Goal: Task Accomplishment & Management: Complete application form

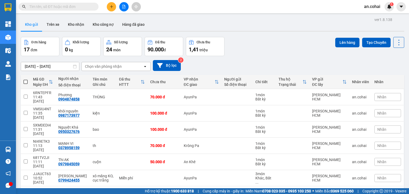
click at [60, 6] on input "text" at bounding box center [60, 7] width 63 height 6
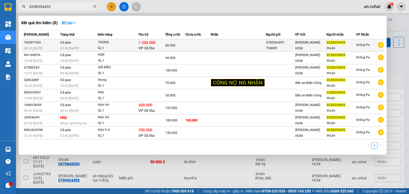
type input "0338354453"
click at [206, 45] on td at bounding box center [197, 45] width 25 height 13
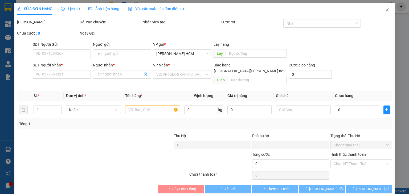
type input "0789564097"
type input "THẠNH"
type input "0338354453"
type input "thuận"
type input "1.200.000"
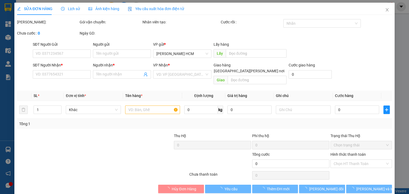
type input "80.000"
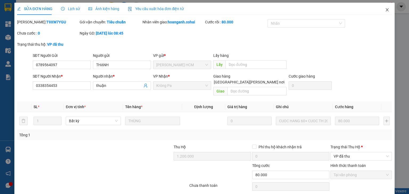
click at [385, 10] on icon "close" at bounding box center [387, 10] width 4 height 4
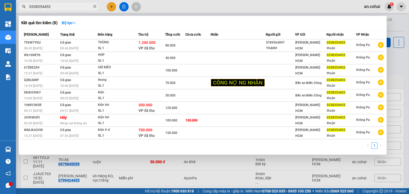
click at [66, 6] on input "0338354453" at bounding box center [60, 7] width 63 height 6
